Goal: Task Accomplishment & Management: Manage account settings

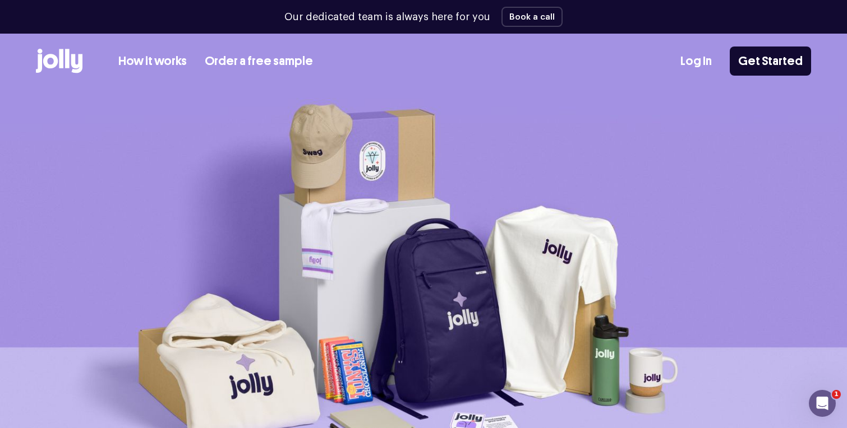
click at [706, 55] on link "Log In" at bounding box center [695, 61] width 31 height 19
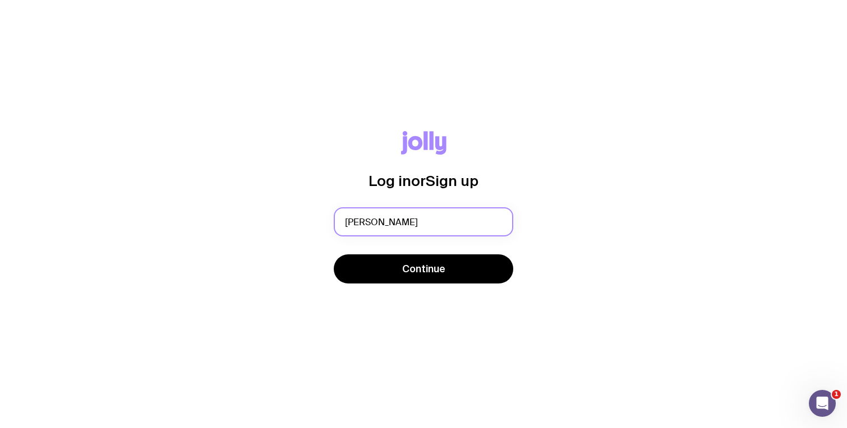
type input "[EMAIL_ADDRESS][PERSON_NAME][DOMAIN_NAME]"
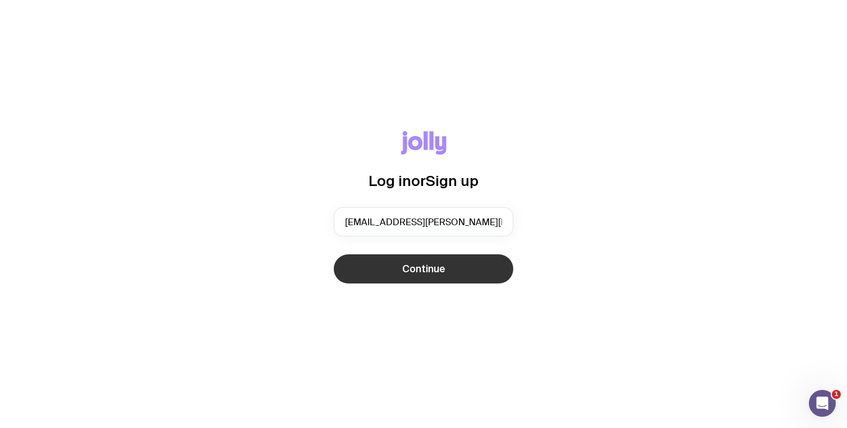
click at [424, 272] on span "Continue" at bounding box center [423, 268] width 43 height 13
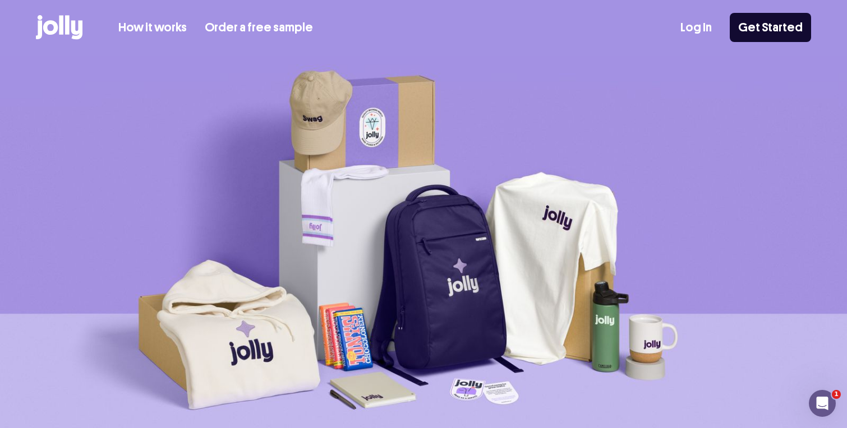
click at [692, 23] on link "Log In" at bounding box center [695, 28] width 31 height 19
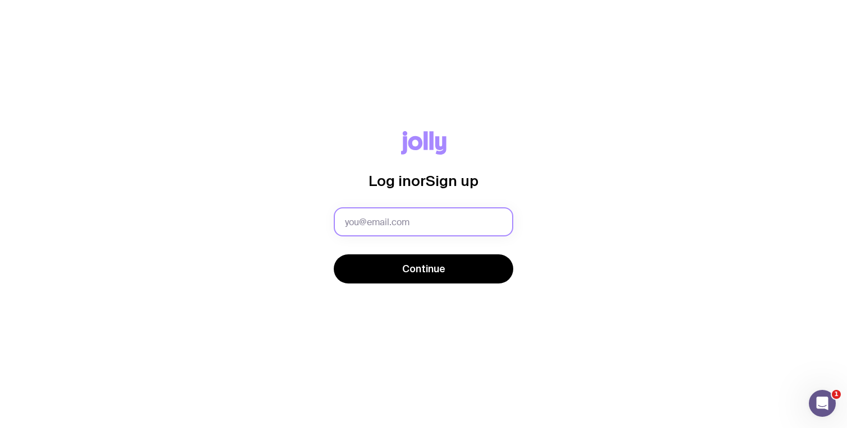
click at [382, 224] on input "text" at bounding box center [423, 221] width 179 height 29
drag, startPoint x: 373, startPoint y: 223, endPoint x: 279, endPoint y: 226, distance: 93.7
click at [279, 226] on div "Log in or Sign up mailto:gabriela.rey@zenobe.com Continue" at bounding box center [423, 214] width 793 height 166
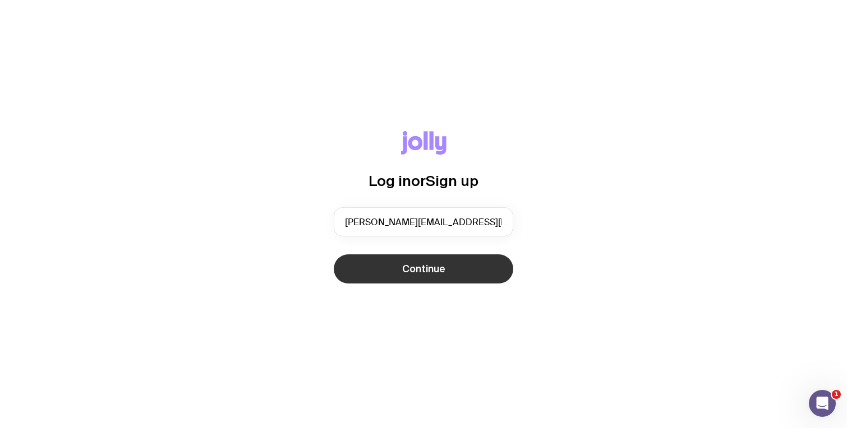
type input "gabriela.rey@zenobe.com"
click at [418, 271] on span "Continue" at bounding box center [423, 268] width 43 height 13
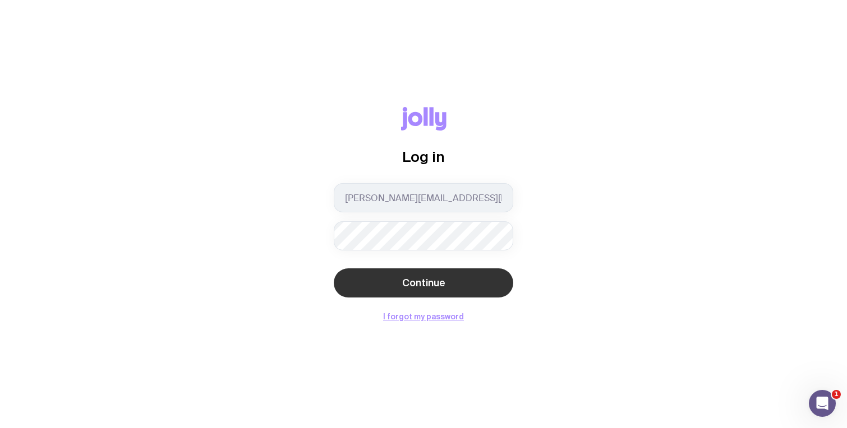
click at [456, 279] on button "Continue" at bounding box center [423, 283] width 179 height 29
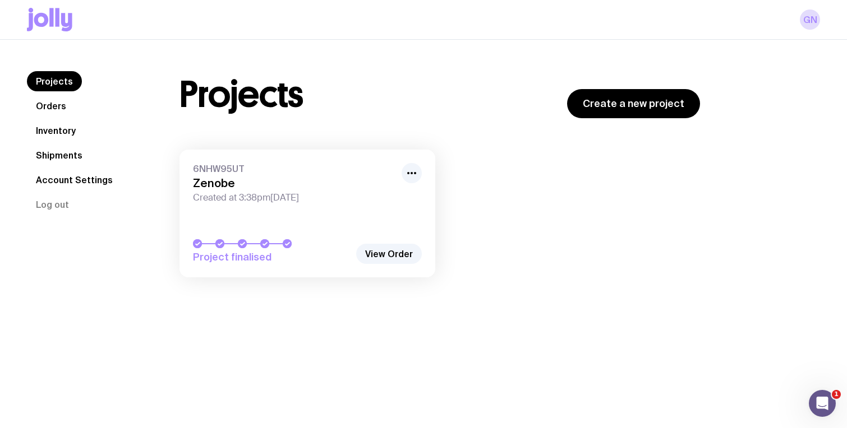
click at [72, 176] on link "Account Settings" at bounding box center [74, 180] width 95 height 20
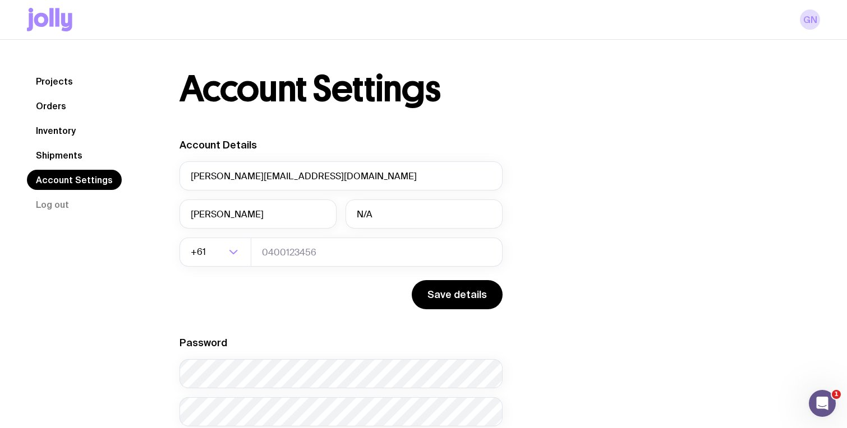
click at [64, 131] on link "Inventory" at bounding box center [56, 131] width 58 height 20
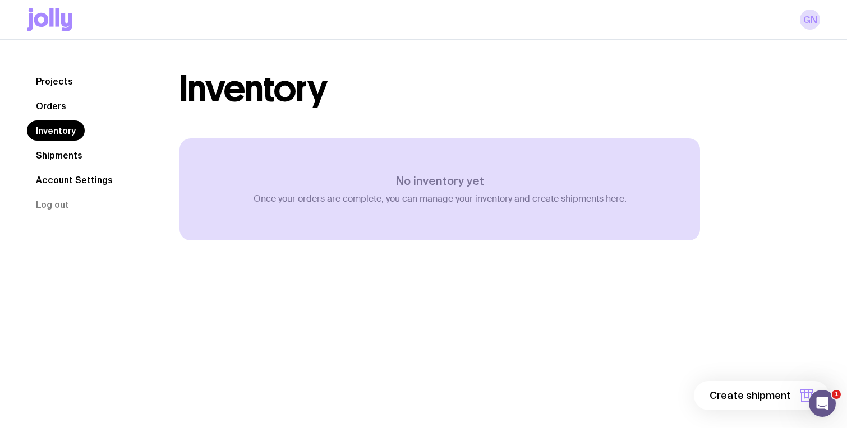
click at [59, 105] on link "Orders" at bounding box center [51, 106] width 48 height 20
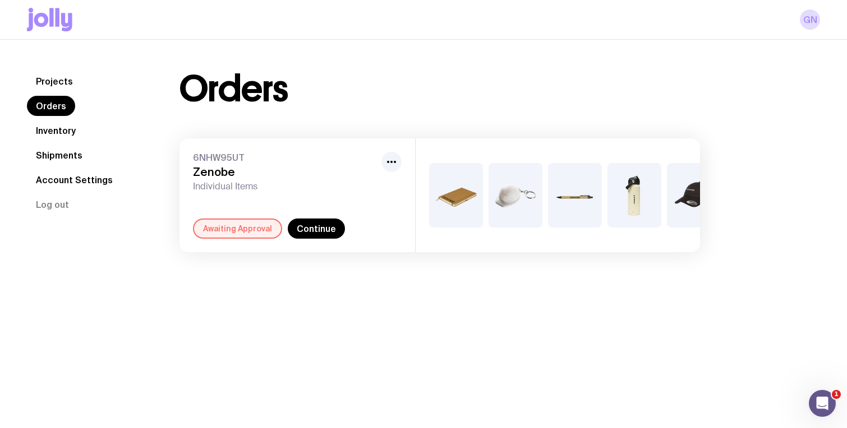
click at [240, 234] on div "Awaiting Approval" at bounding box center [237, 229] width 89 height 20
click at [330, 233] on link "Continue" at bounding box center [316, 229] width 57 height 20
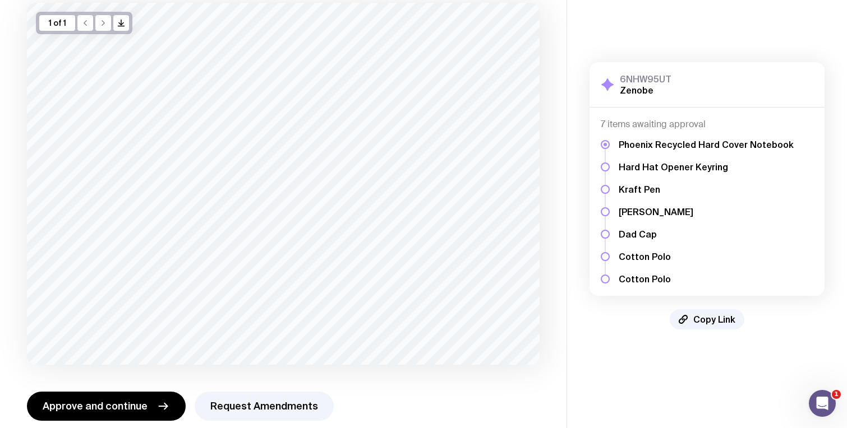
scroll to position [90, 0]
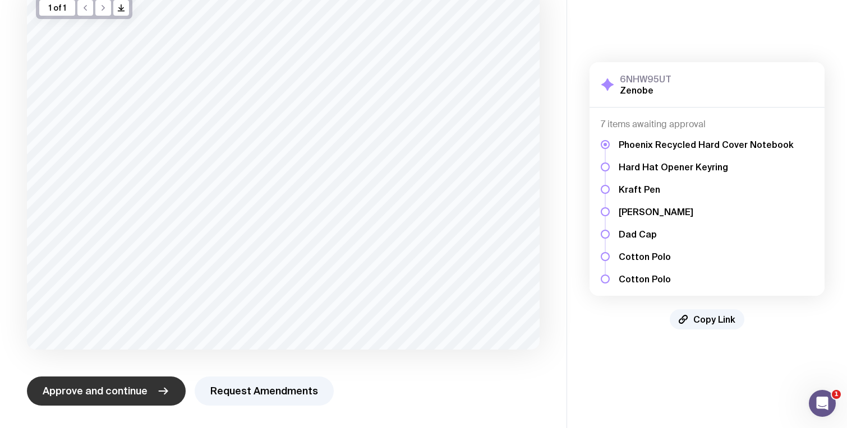
click at [140, 390] on span "Approve and continue" at bounding box center [95, 391] width 105 height 13
click at [137, 393] on span "Approve and continue" at bounding box center [95, 391] width 105 height 13
click at [252, 398] on button "Request Amendments" at bounding box center [264, 391] width 139 height 29
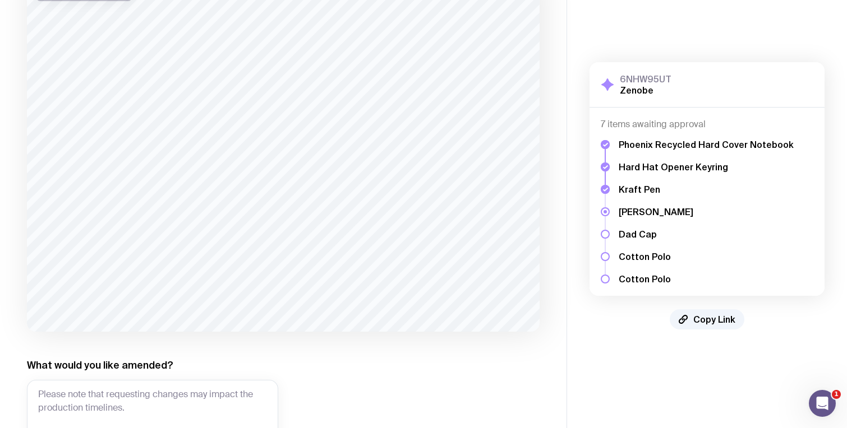
scroll to position [136, 0]
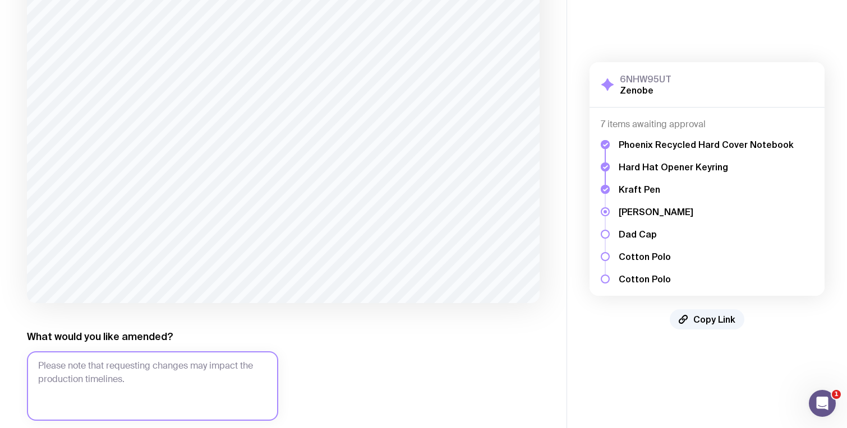
click at [170, 366] on textarea "What would you like amended?" at bounding box center [152, 387] width 251 height 70
paste textarea "8d!5Gz#KqP2m"
drag, startPoint x: 153, startPoint y: 381, endPoint x: 86, endPoint y: 382, distance: 67.3
click at [86, 382] on textarea "Can we please change the logo to be a bit bigger and in our orange 8d!5Gz#KqP2m" at bounding box center [152, 387] width 251 height 70
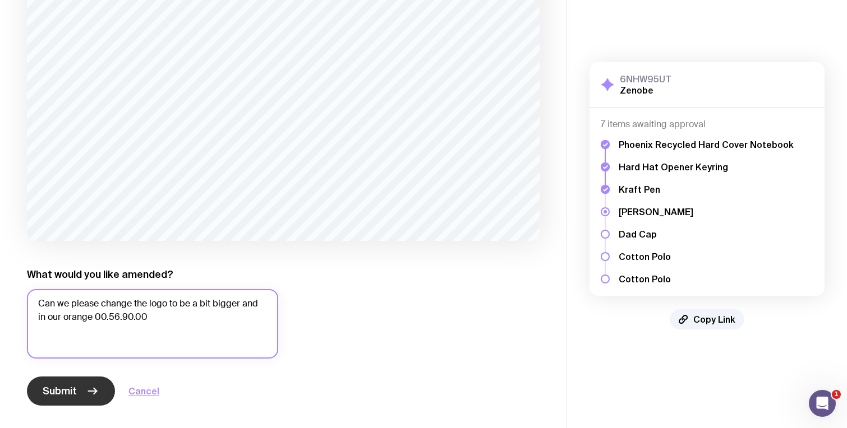
type textarea "Can we please change the logo to be a bit bigger and in our orange 00.56.90.00"
click at [78, 390] on button "Submit" at bounding box center [71, 391] width 88 height 29
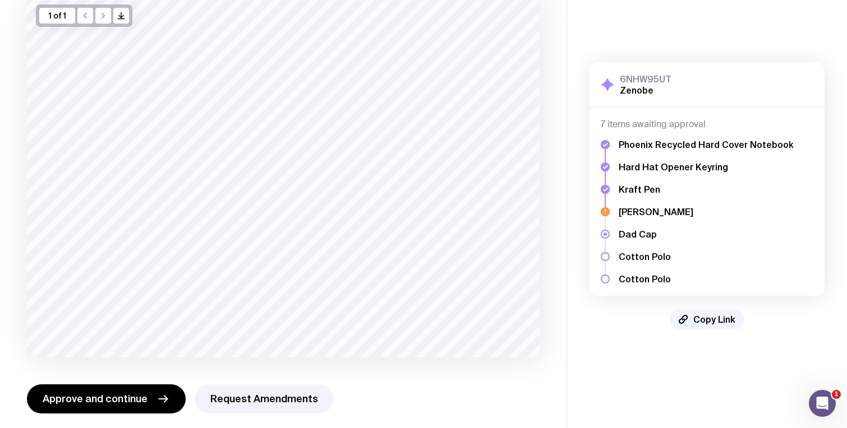
scroll to position [90, 0]
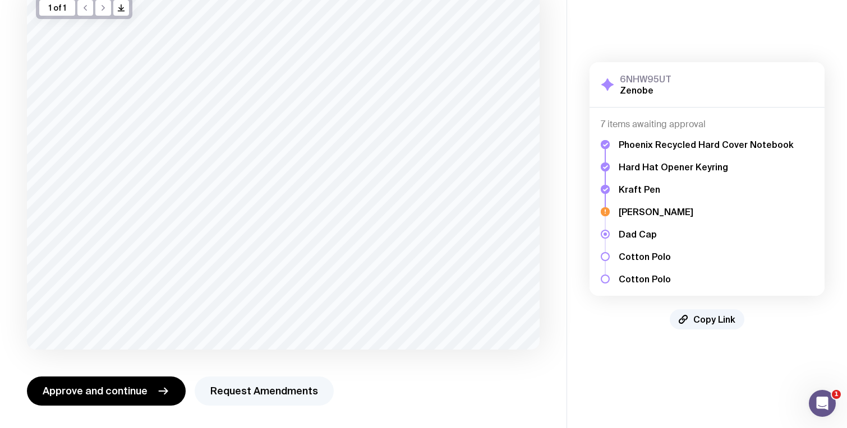
click at [263, 387] on button "Request Amendments" at bounding box center [264, 391] width 139 height 29
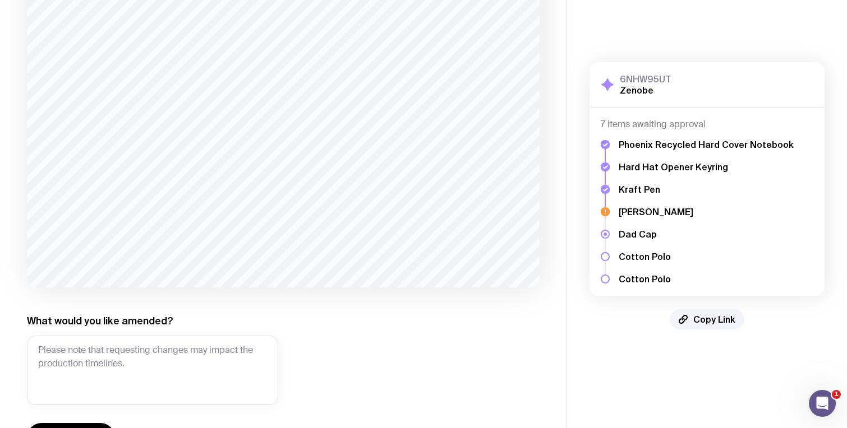
scroll to position [155, 0]
click at [114, 353] on textarea "What would you like amended?" at bounding box center [152, 368] width 251 height 70
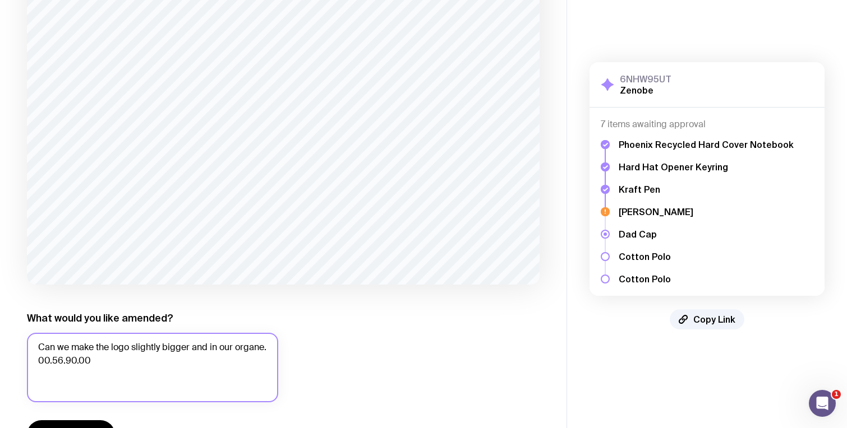
click at [252, 350] on textarea "Can we make the logo slightly bigger and in our organe. 00.56.90.00" at bounding box center [152, 368] width 251 height 70
click at [246, 352] on textarea "Can we make the logo slightly bigger and in our organe. 00.56.90.00" at bounding box center [152, 368] width 251 height 70
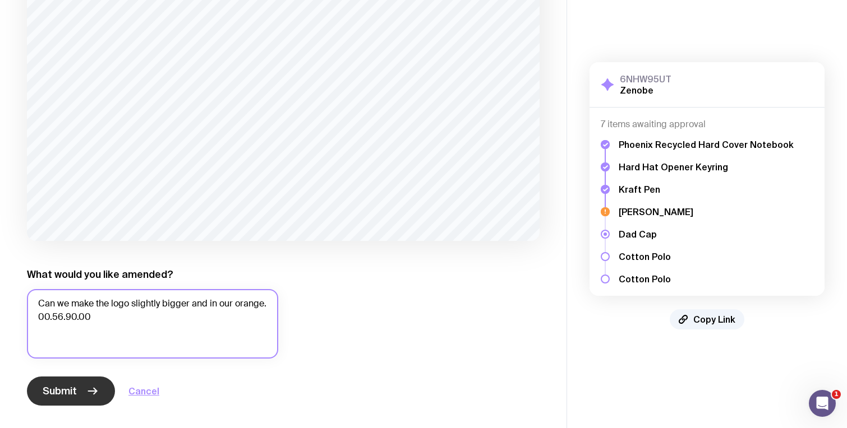
type textarea "Can we make the logo slightly bigger and in our orange. 00.56.90.00"
click at [77, 391] on button "Submit" at bounding box center [71, 391] width 88 height 29
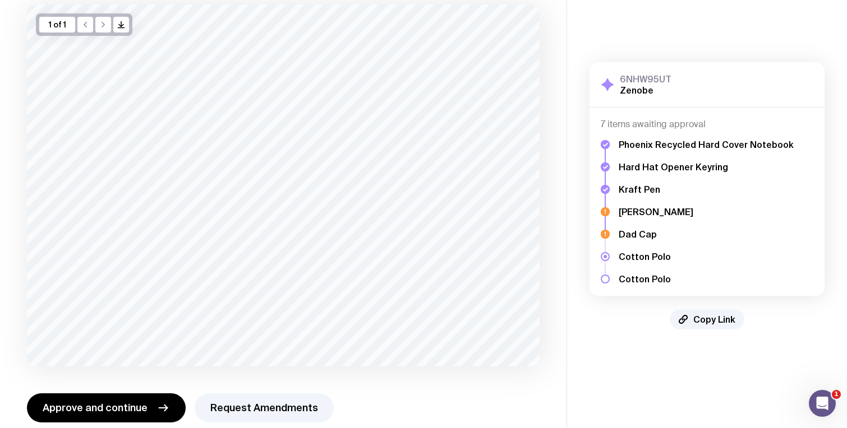
scroll to position [75, 0]
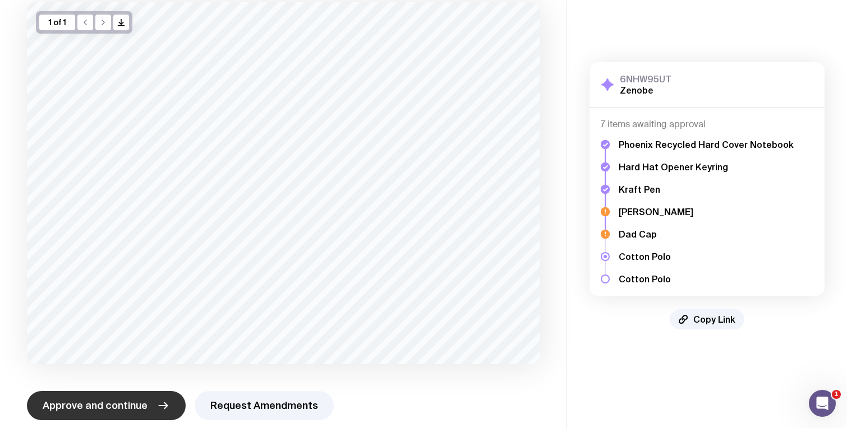
click at [150, 412] on button "Approve and continue" at bounding box center [106, 405] width 159 height 29
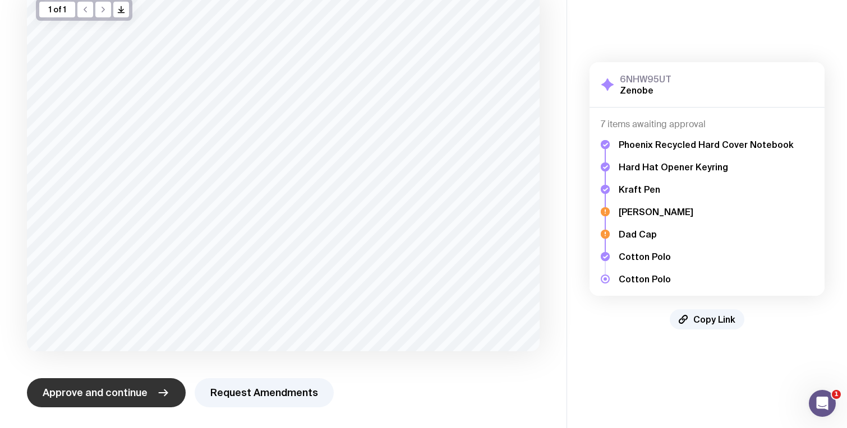
scroll to position [90, 0]
click at [156, 391] on icon "button" at bounding box center [162, 391] width 13 height 13
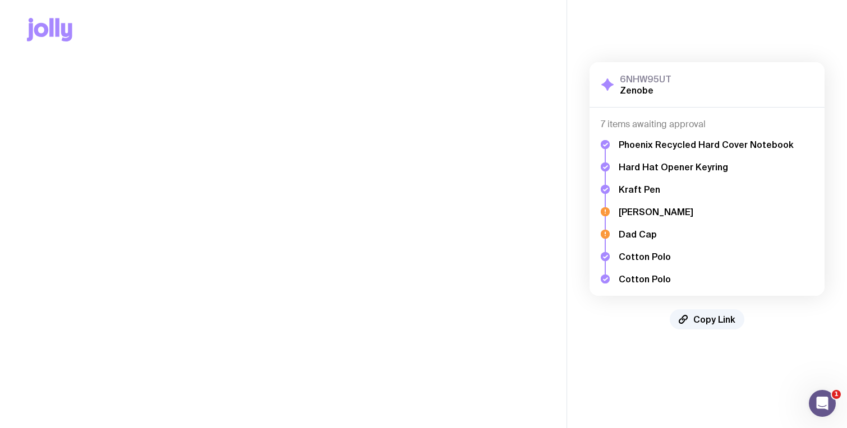
scroll to position [0, 0]
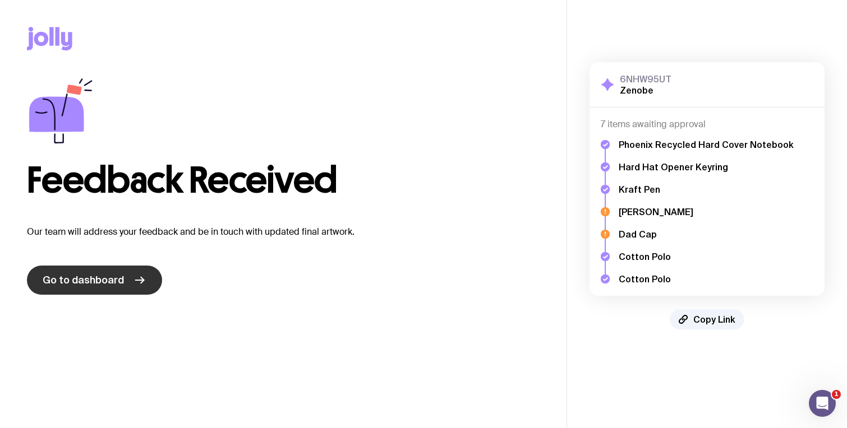
click at [142, 283] on link "Go to dashboard" at bounding box center [94, 280] width 135 height 29
